Goal: Task Accomplishment & Management: Manage account settings

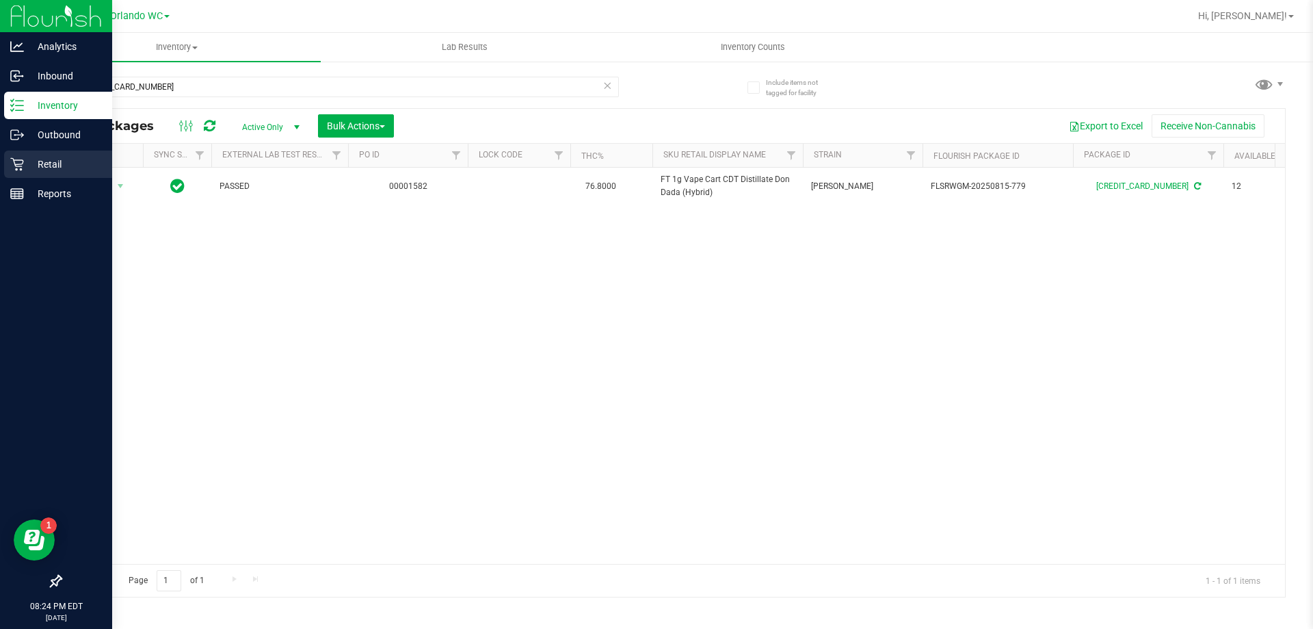
click at [10, 172] on div "Retail" at bounding box center [58, 163] width 108 height 27
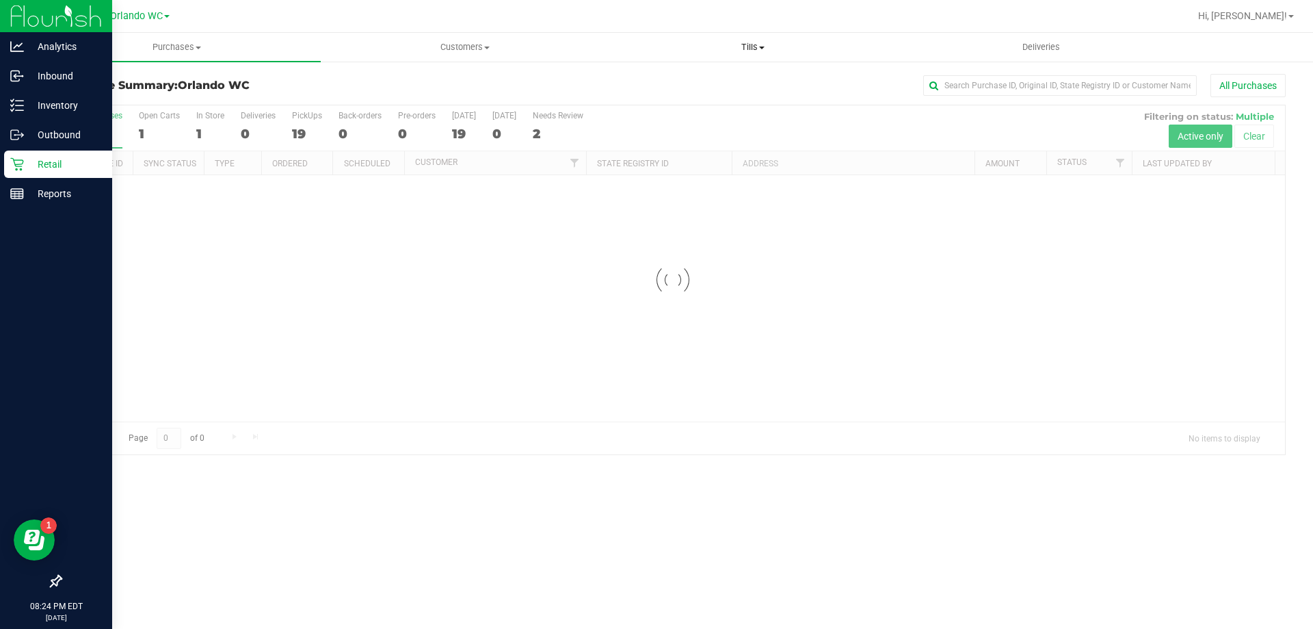
click at [709, 37] on uib-tab-heading "Tills Manage tills Reconcile e-payments" at bounding box center [752, 47] width 287 height 27
click at [681, 87] on span "Manage tills" at bounding box center [655, 83] width 92 height 12
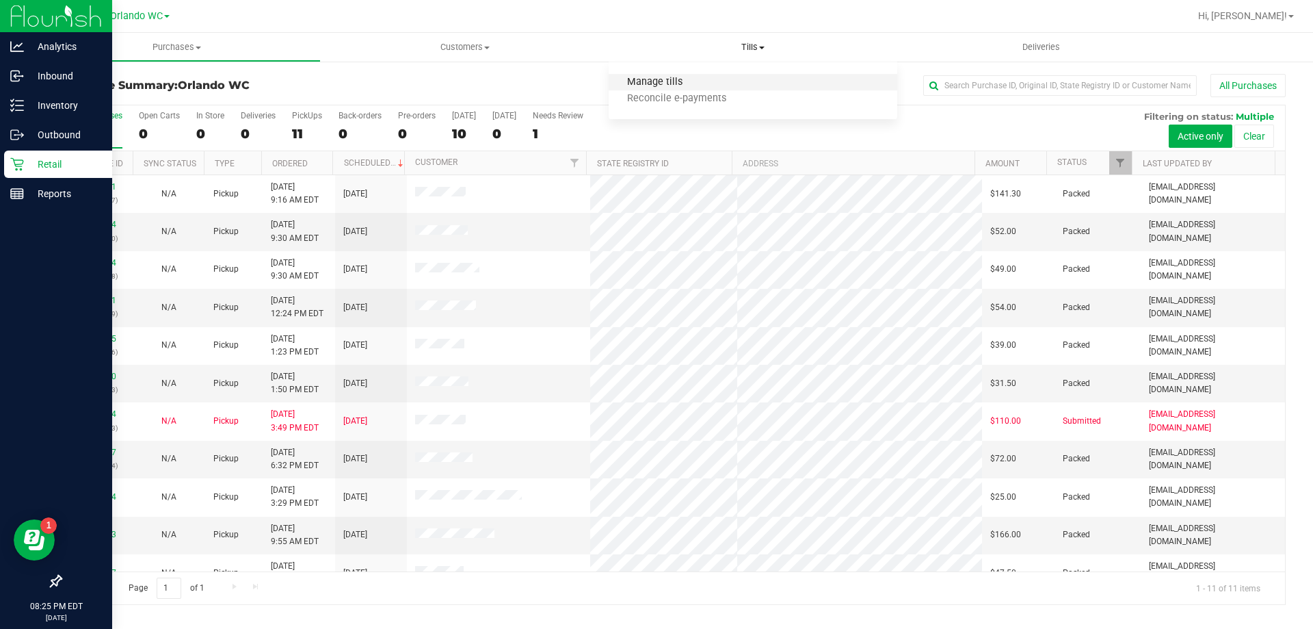
click at [649, 86] on span "Manage tills" at bounding box center [655, 83] width 92 height 12
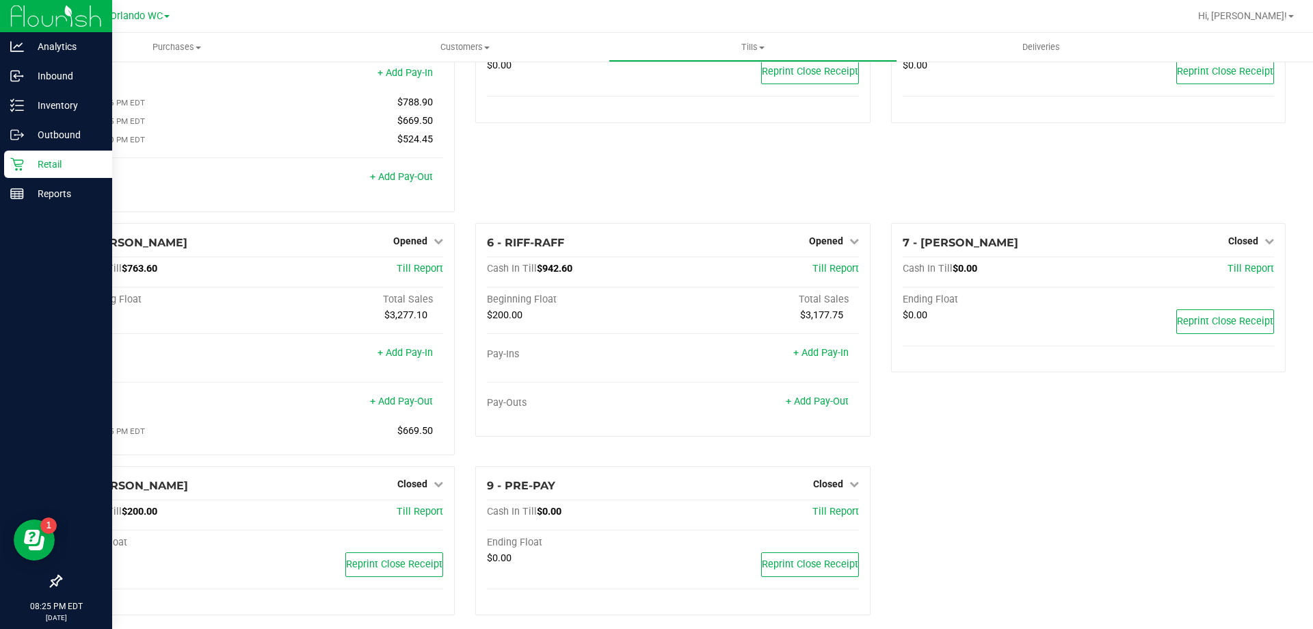
scroll to position [116, 0]
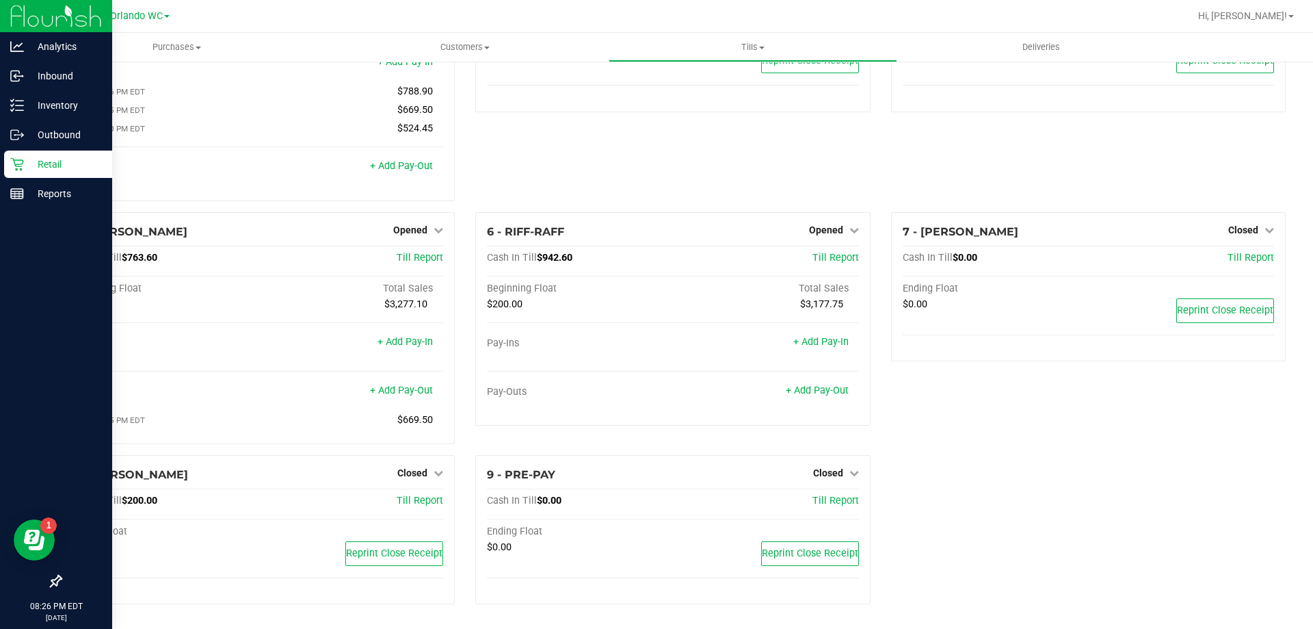
click at [897, 427] on div "7 - ROBB-STARK Closed Open Till Cash In Till $0.00 Till Report Ending Float $0.…" at bounding box center [1088, 333] width 415 height 243
click at [836, 227] on link "Opened" at bounding box center [834, 229] width 50 height 11
click at [830, 255] on link "Close Till" at bounding box center [827, 257] width 37 height 11
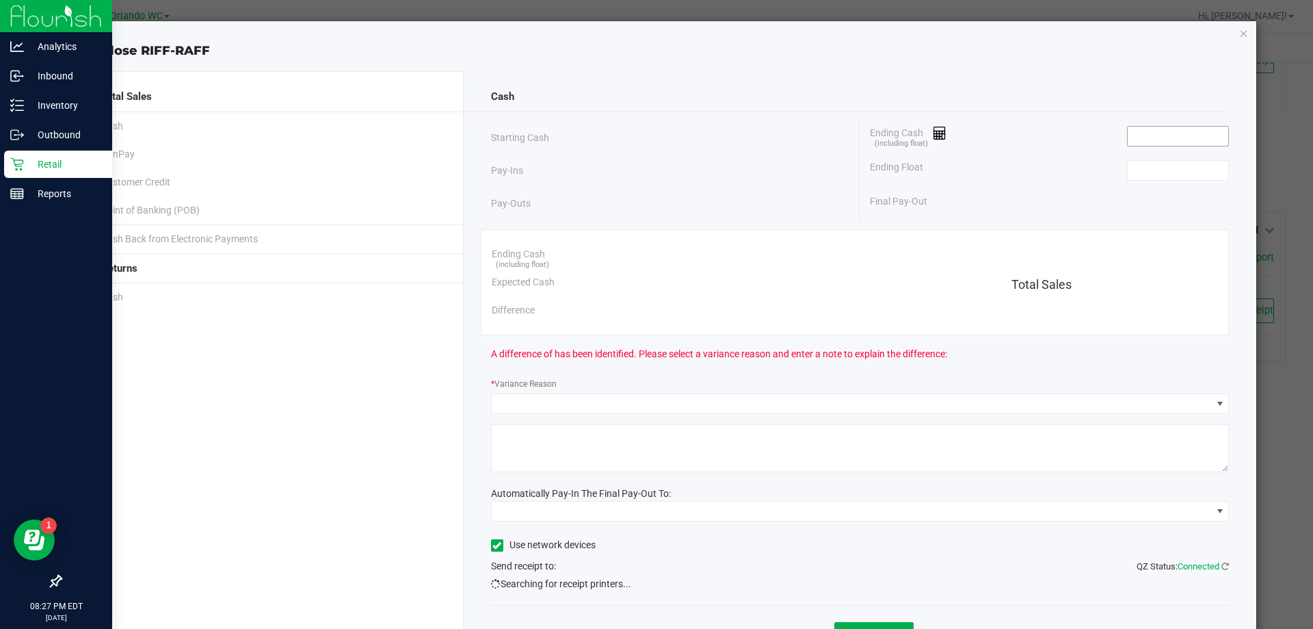
click at [1173, 139] on input at bounding box center [1178, 136] width 101 height 19
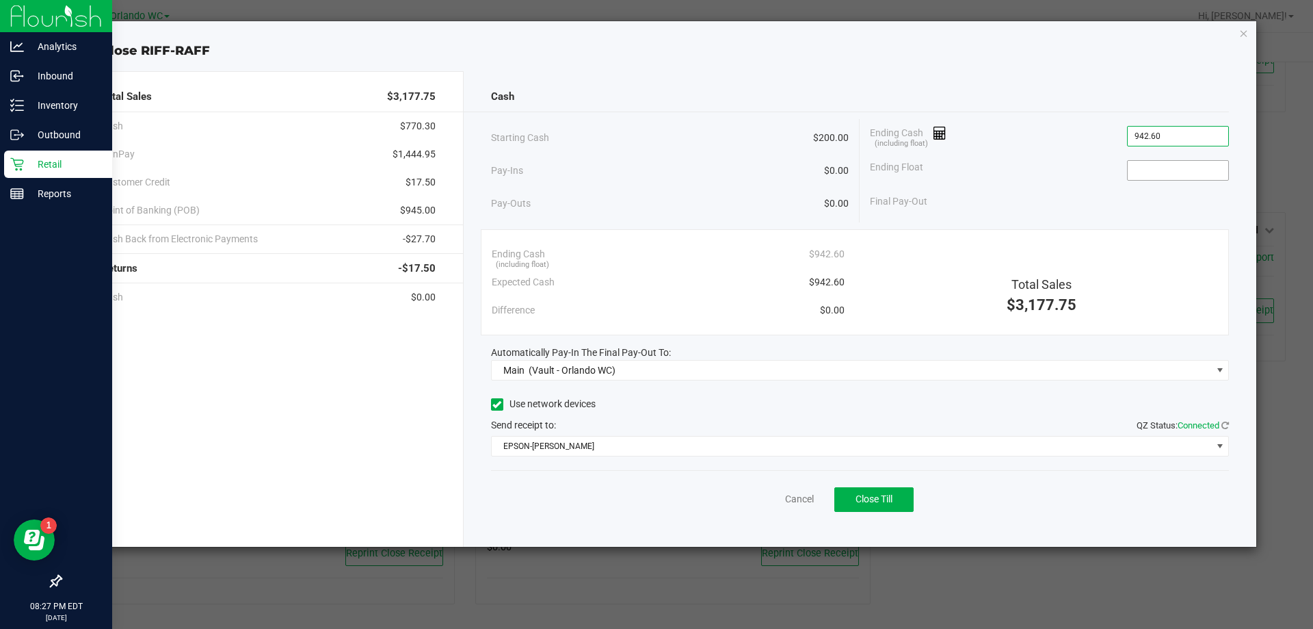
click at [1185, 172] on input at bounding box center [1178, 170] width 101 height 19
type input "$942.60"
click at [1006, 176] on div "Ending Float 200" at bounding box center [1049, 170] width 359 height 34
type input "$200.00"
click at [898, 510] on button "Close Till" at bounding box center [873, 499] width 79 height 25
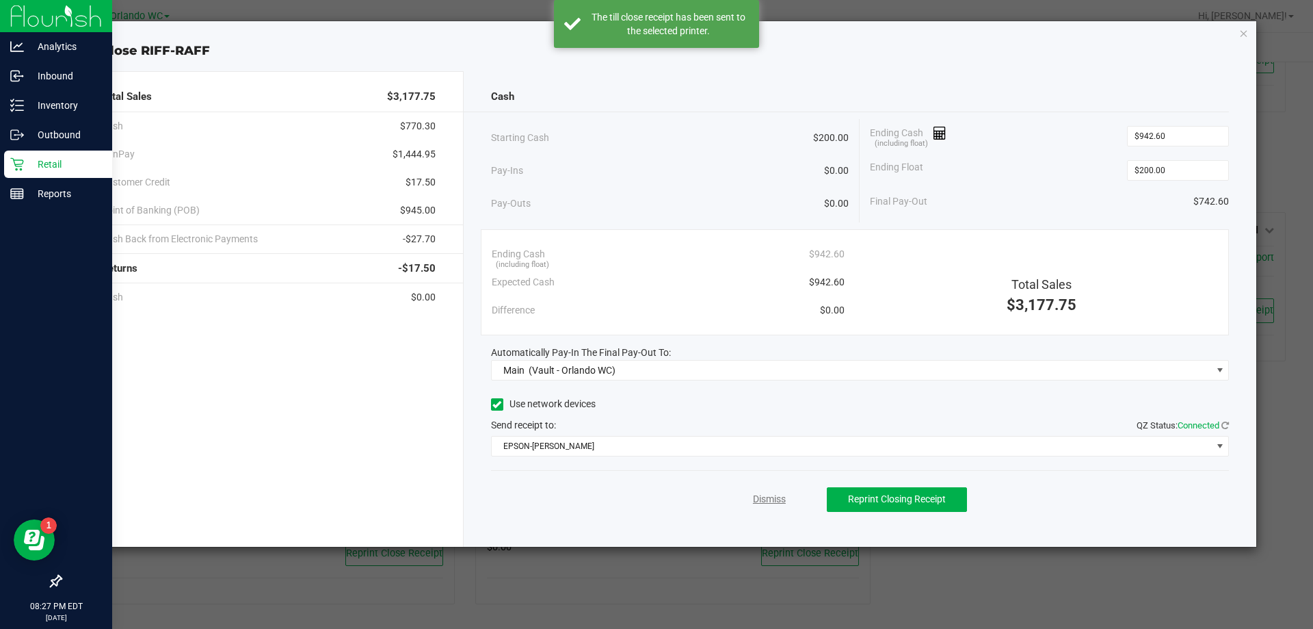
click at [784, 498] on link "Dismiss" at bounding box center [769, 499] width 33 height 14
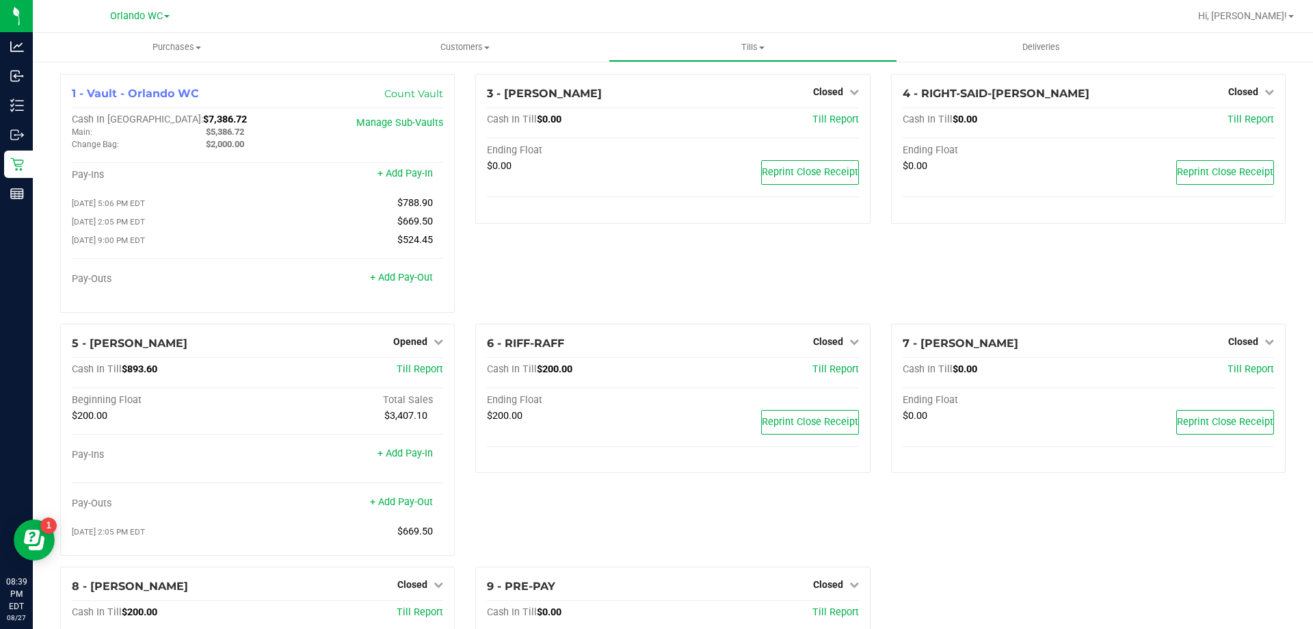
click at [793, 249] on div "3 - [PERSON_NAME]-DERULO Closed Open Till Cash In Till $0.00 Till Report Ending…" at bounding box center [672, 199] width 415 height 250
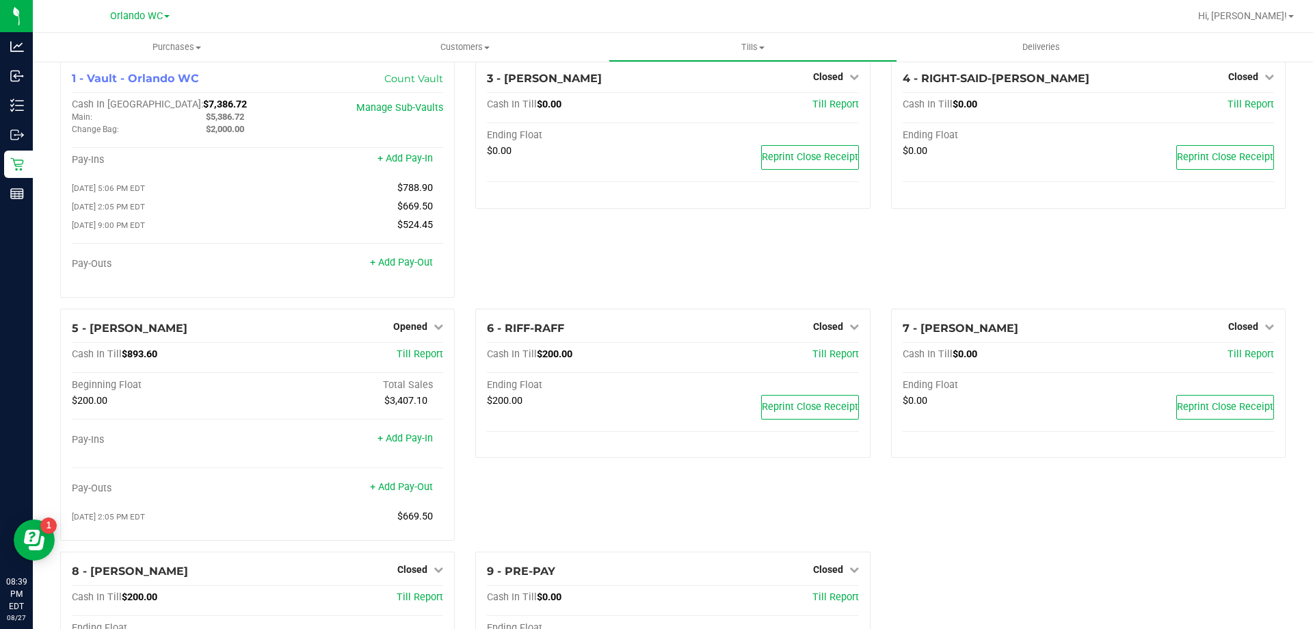
click at [418, 331] on span "Opened" at bounding box center [410, 326] width 34 height 11
click at [418, 358] on link "Close Till" at bounding box center [412, 354] width 37 height 11
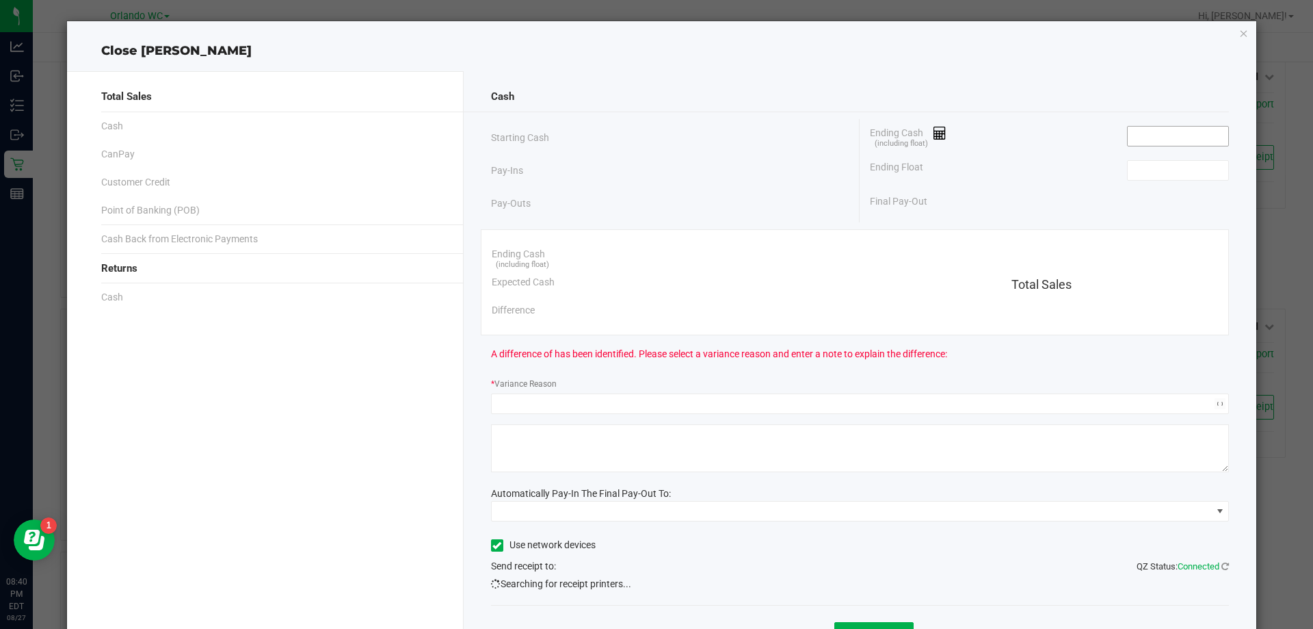
click at [1152, 136] on input at bounding box center [1178, 136] width 101 height 19
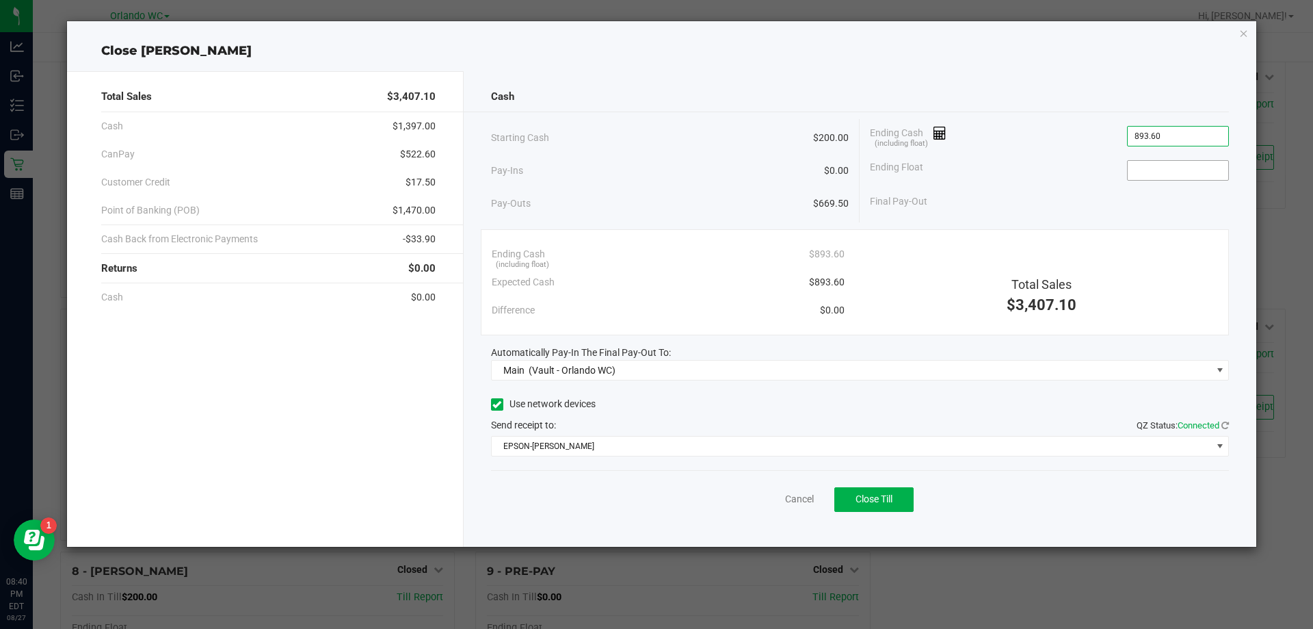
click at [1196, 166] on input at bounding box center [1178, 170] width 101 height 19
type input "$893.60"
click at [854, 195] on div "Starting Cash $200.00 Pay-Ins $0.00 Pay-Outs $669.50" at bounding box center [675, 170] width 369 height 103
type input "$200.00"
click at [884, 507] on button "Close Till" at bounding box center [873, 499] width 79 height 25
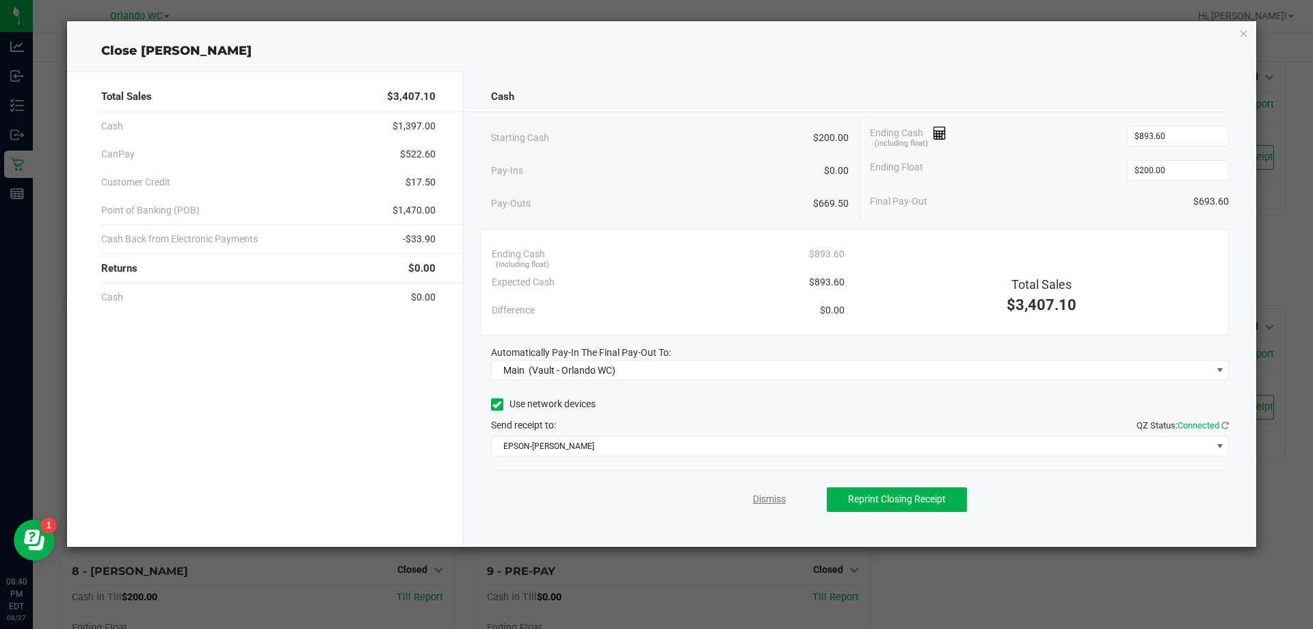
click at [768, 503] on link "Dismiss" at bounding box center [769, 499] width 33 height 14
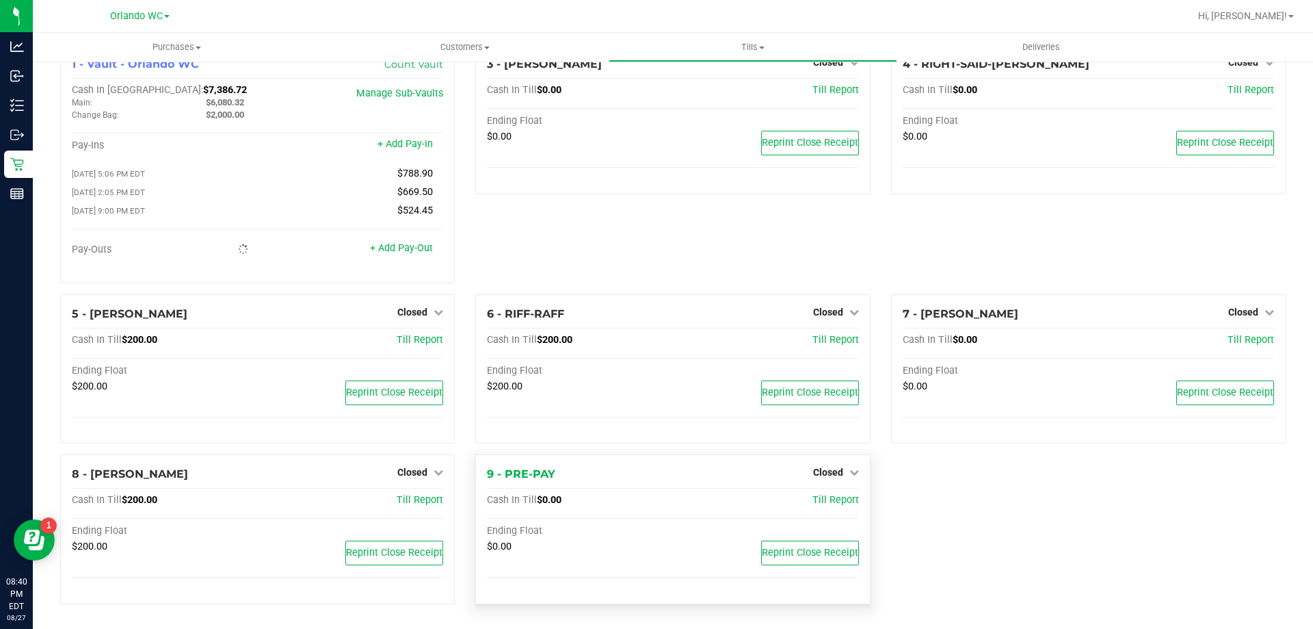
scroll to position [0, 0]
